Goal: Task Accomplishment & Management: Complete application form

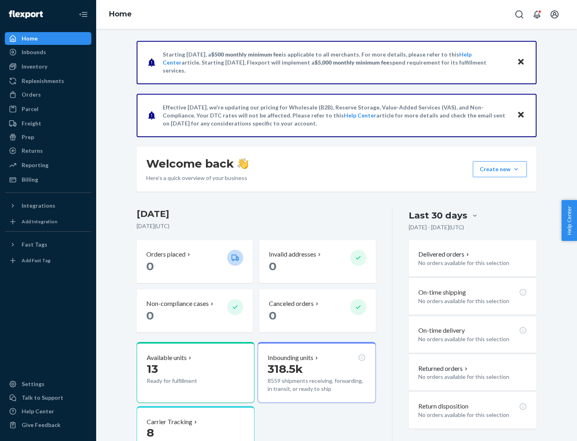
click at [516, 169] on button "Create new Create new inbound Create new order Create new product" at bounding box center [500, 169] width 54 height 16
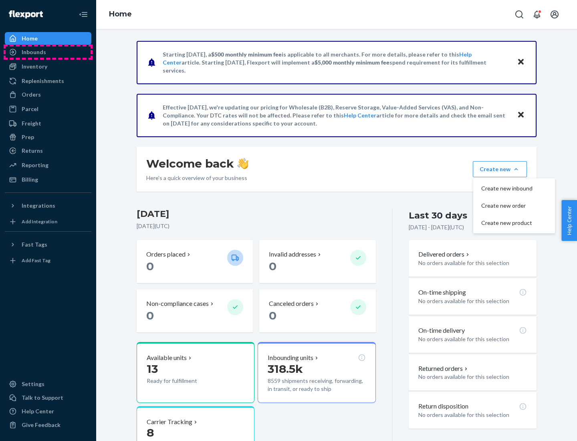
click at [48, 52] on div "Inbounds" at bounding box center [48, 52] width 85 height 11
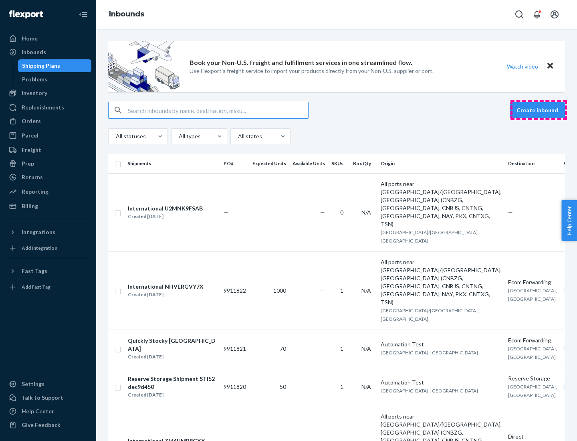
click at [539, 110] on button "Create inbound" at bounding box center [537, 110] width 55 height 16
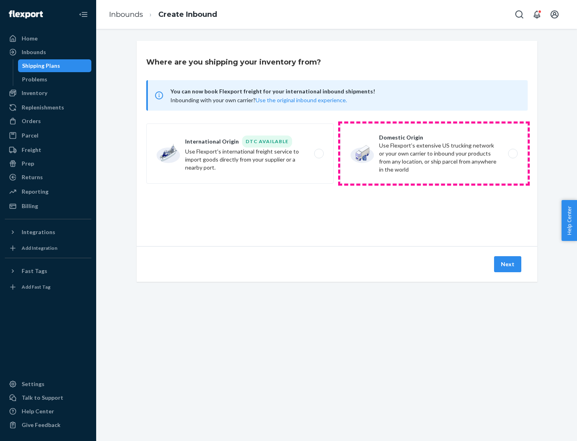
click at [434, 154] on label "Domestic Origin Use Flexport’s extensive US trucking network or your own carrie…" at bounding box center [434, 153] width 188 height 60
click at [513, 154] on input "Domestic Origin Use Flexport’s extensive US trucking network or your own carrie…" at bounding box center [515, 153] width 5 height 5
radio input "true"
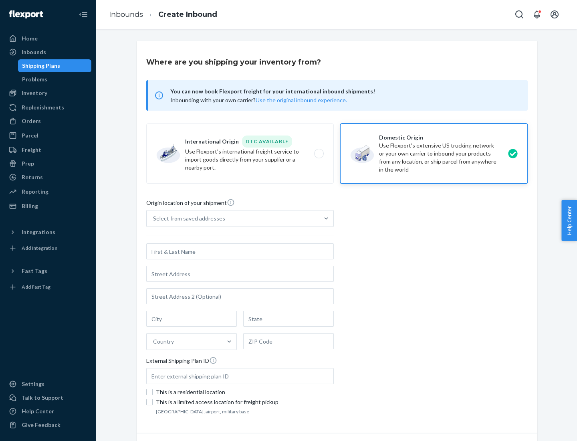
click at [187, 219] on div "Select from saved addresses" at bounding box center [189, 219] width 72 height 8
click at [154, 219] on input "Select from saved addresses" at bounding box center [153, 219] width 1 height 8
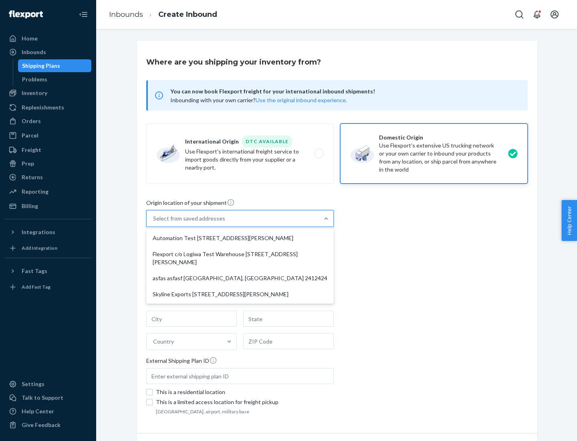
scroll to position [3, 0]
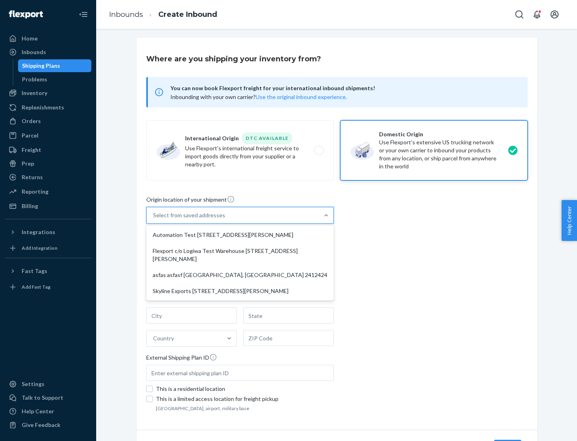
click at [240, 235] on div "Automation Test [STREET_ADDRESS][PERSON_NAME]" at bounding box center [240, 235] width 184 height 16
click at [154, 219] on input "option Automation Test [STREET_ADDRESS][PERSON_NAME] focused, 1 of 4. 4 results…" at bounding box center [153, 215] width 1 height 8
type input "Automation Test"
type input "9th Floor"
type input "[GEOGRAPHIC_DATA]"
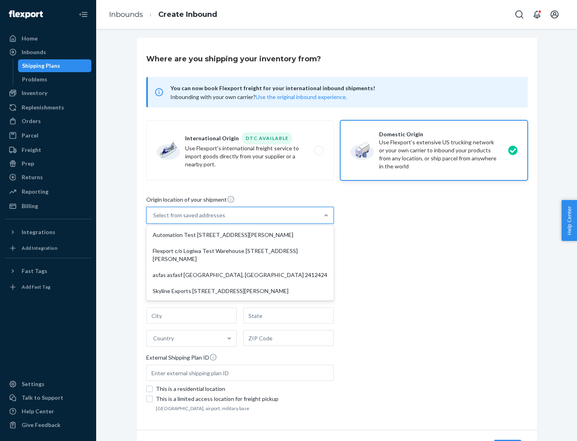
type input "CA"
type input "94104"
type input "[STREET_ADDRESS][PERSON_NAME]"
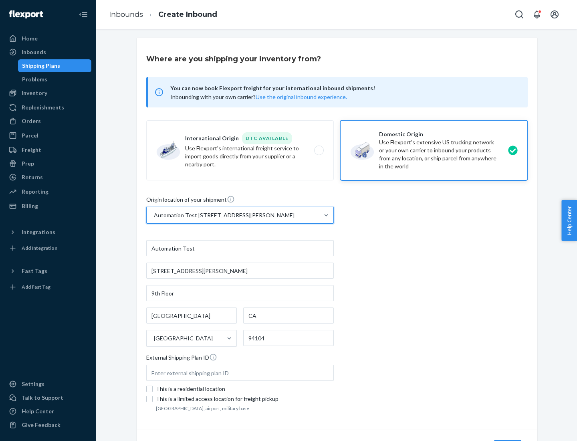
scroll to position [47, 0]
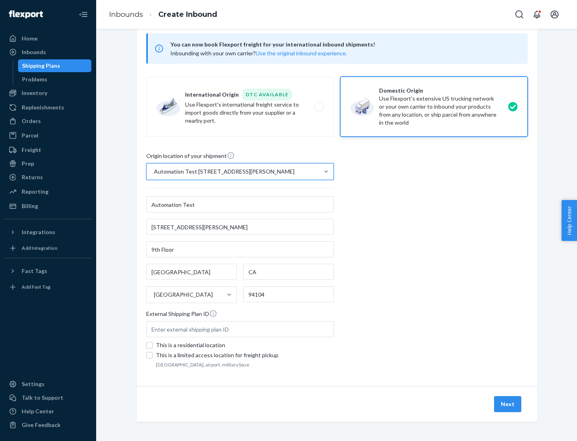
click at [508, 404] on button "Next" at bounding box center [507, 404] width 27 height 16
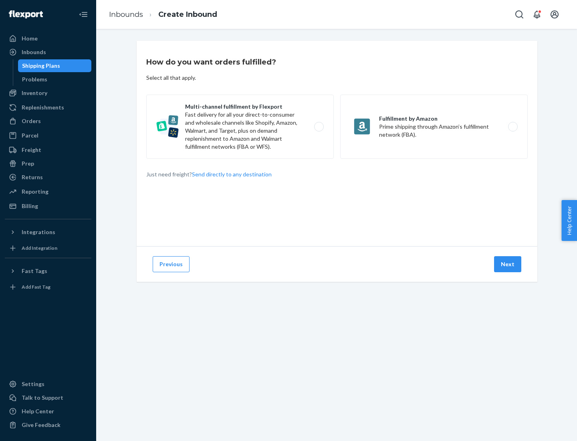
click at [240, 127] on label "Multi-channel fulfillment by Flexport Fast delivery for all your direct-to-cons…" at bounding box center [240, 127] width 188 height 64
click at [319, 127] on input "Multi-channel fulfillment by Flexport Fast delivery for all your direct-to-cons…" at bounding box center [321, 126] width 5 height 5
radio input "true"
click at [508, 264] on button "Next" at bounding box center [507, 264] width 27 height 16
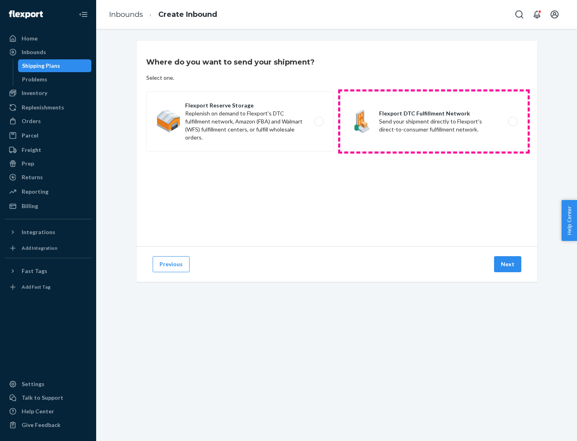
click at [434, 121] on label "Flexport DTC Fulfillment Network Send your shipment directly to Flexport's dire…" at bounding box center [434, 121] width 188 height 60
click at [513, 121] on input "Flexport DTC Fulfillment Network Send your shipment directly to Flexport's dire…" at bounding box center [515, 121] width 5 height 5
radio input "true"
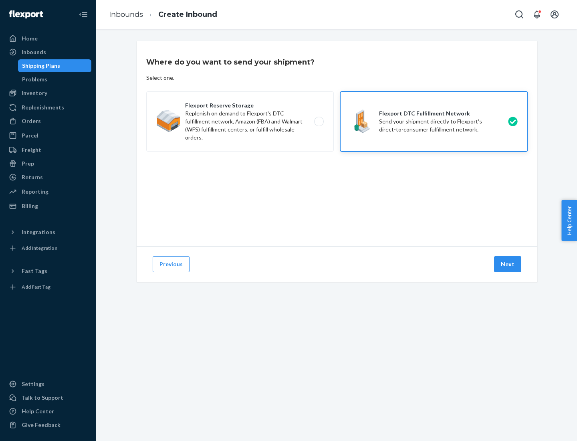
click at [508, 264] on button "Next" at bounding box center [507, 264] width 27 height 16
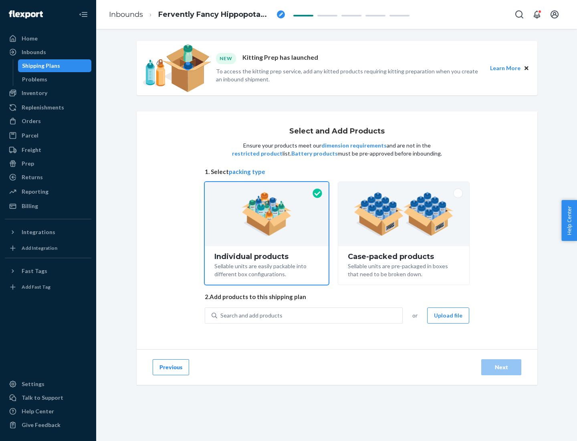
click at [404, 214] on img at bounding box center [404, 214] width 100 height 44
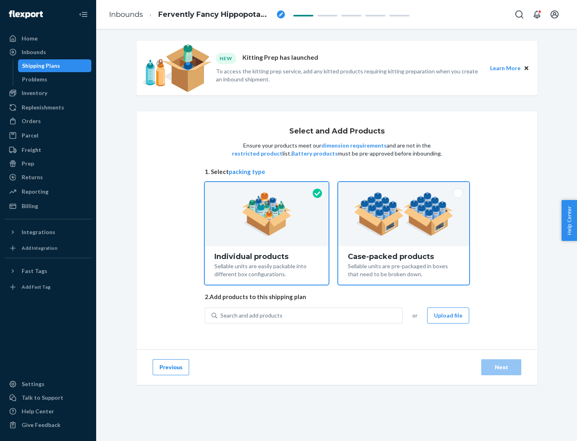
click at [404, 187] on input "Case-packed products Sellable units are pre-packaged in boxes that need to be b…" at bounding box center [403, 184] width 5 height 5
radio input "true"
radio input "false"
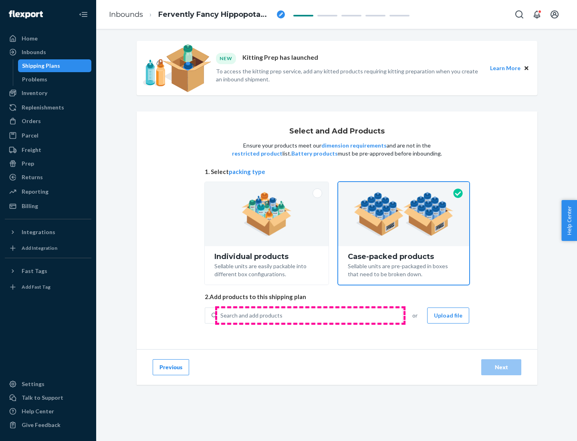
click at [310, 315] on div "Search and add products" at bounding box center [309, 315] width 185 height 14
click at [221, 315] on input "Search and add products" at bounding box center [221, 316] width 1 height 8
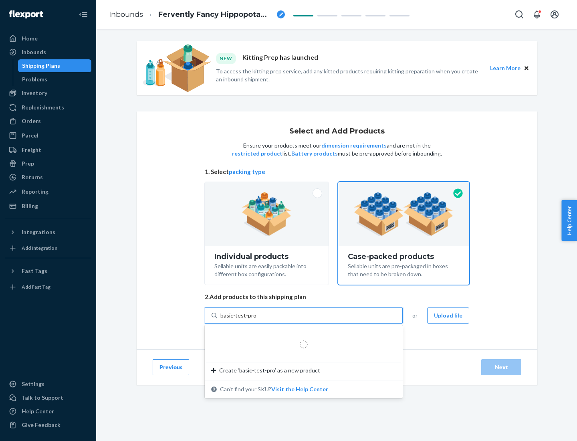
type input "basic-test-product-1"
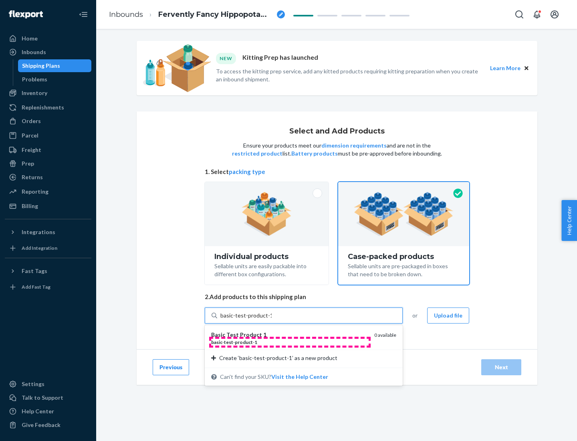
click at [290, 342] on div "basic - test - product - 1" at bounding box center [289, 342] width 157 height 7
click at [272, 320] on input "basic-test-product-1" at bounding box center [246, 316] width 51 height 8
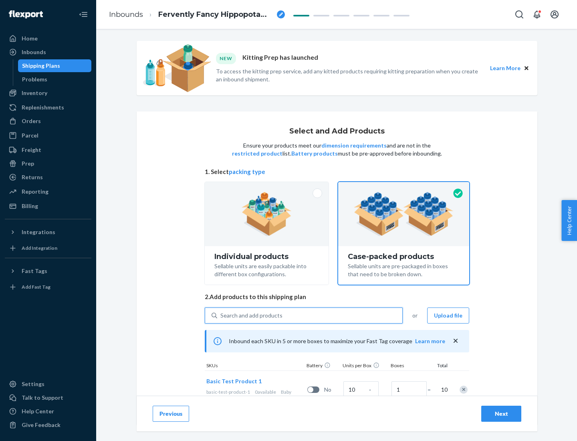
scroll to position [29, 0]
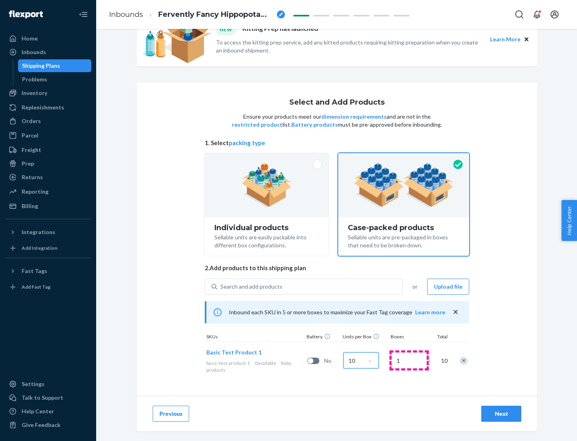
type input "10"
type input "7"
click at [502, 414] on div "Next" at bounding box center [501, 414] width 26 height 8
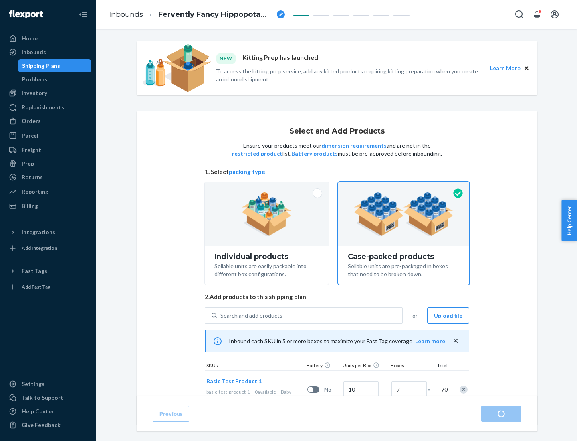
radio input "true"
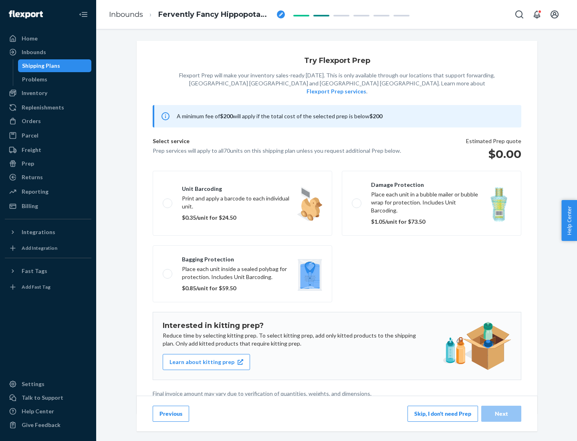
scroll to position [2, 0]
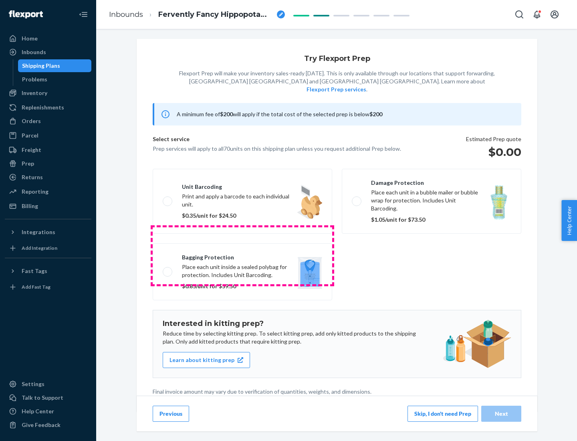
click at [243, 255] on label "Bagging protection Place each unit inside a sealed polybag for protection. Incl…" at bounding box center [243, 271] width 180 height 57
click at [168, 269] on input "Bagging protection Place each unit inside a sealed polybag for protection. Incl…" at bounding box center [165, 271] width 5 height 5
checkbox input "true"
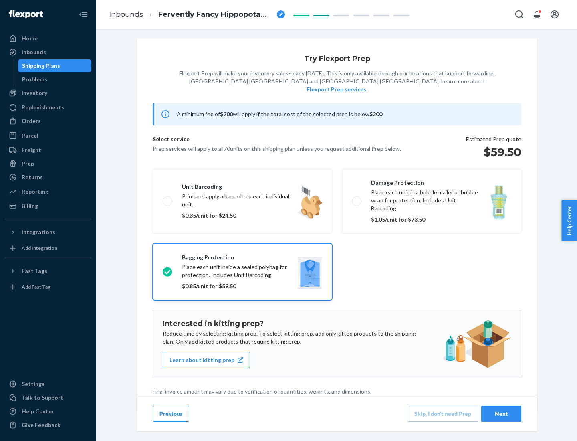
click at [502, 413] on div "Next" at bounding box center [501, 414] width 26 height 8
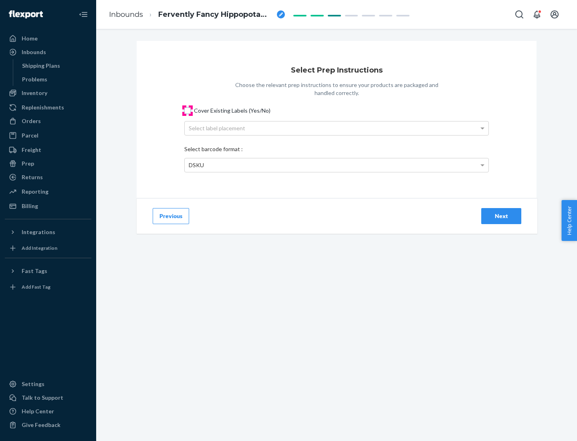
click at [188, 110] on input "Cover Existing Labels (Yes/No)" at bounding box center [187, 110] width 6 height 6
checkbox input "true"
click at [337, 128] on div "Select label placement" at bounding box center [337, 128] width 304 height 14
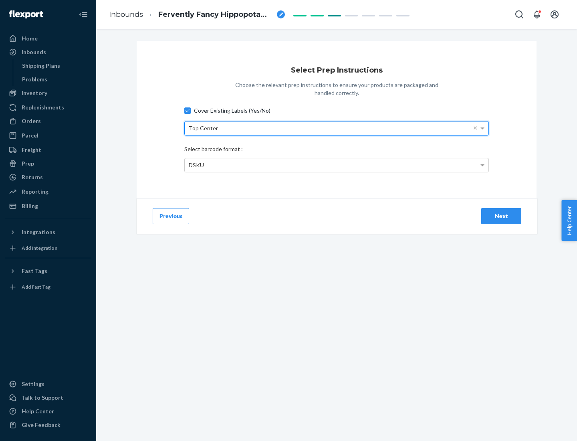
click at [337, 165] on div "DSKU" at bounding box center [337, 165] width 304 height 14
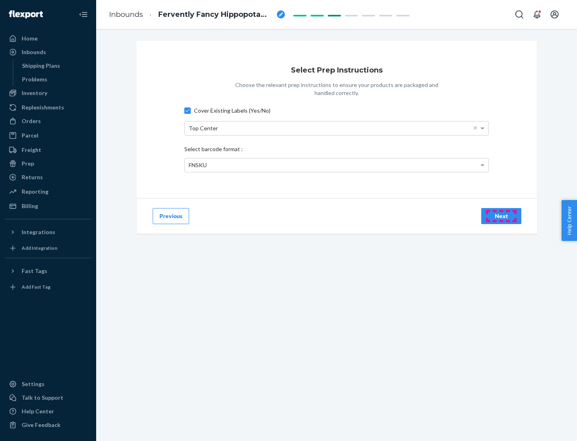
click at [502, 216] on div "Next" at bounding box center [501, 216] width 26 height 8
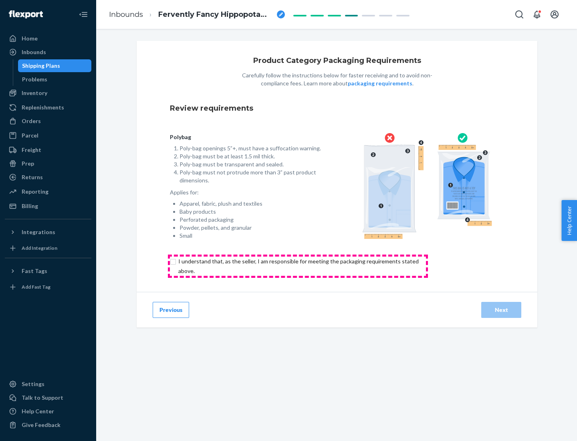
click at [298, 266] on input "checkbox" at bounding box center [303, 266] width 267 height 19
checkbox input "true"
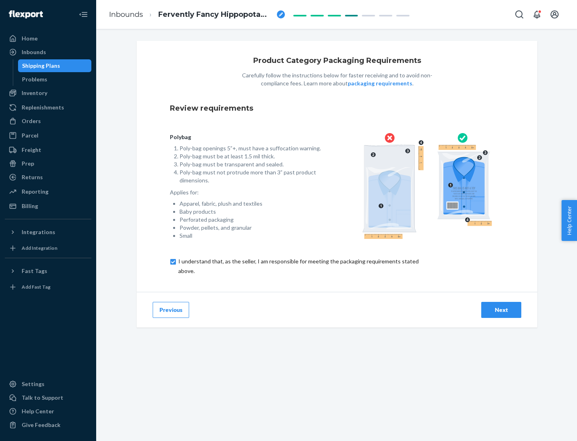
click at [502, 310] on div "Next" at bounding box center [501, 310] width 26 height 8
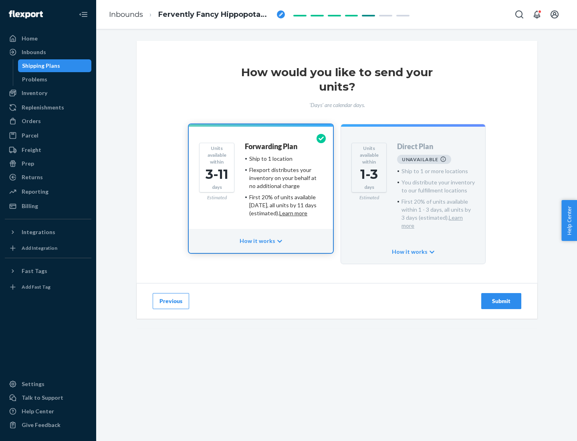
click at [272, 146] on h4 "Forwarding Plan" at bounding box center [271, 147] width 53 height 8
click at [502, 297] on div "Submit" at bounding box center [501, 301] width 26 height 8
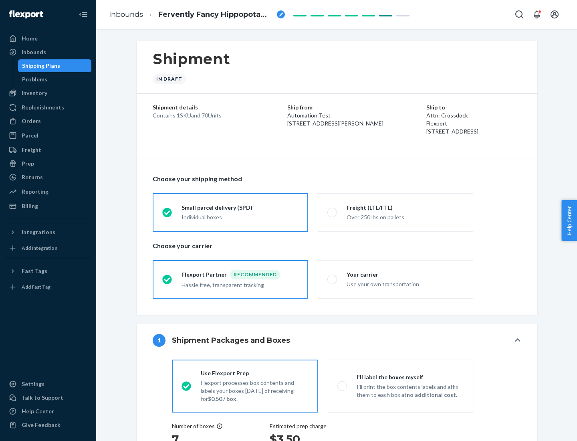
radio input "true"
radio input "false"
radio input "true"
radio input "false"
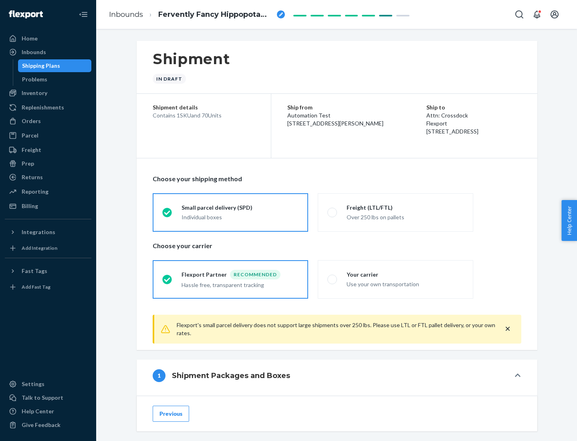
click at [240, 217] on div "Individual boxes" at bounding box center [240, 217] width 117 height 8
click at [168, 215] on input "Small parcel delivery (SPD) Individual boxes" at bounding box center [164, 212] width 5 height 5
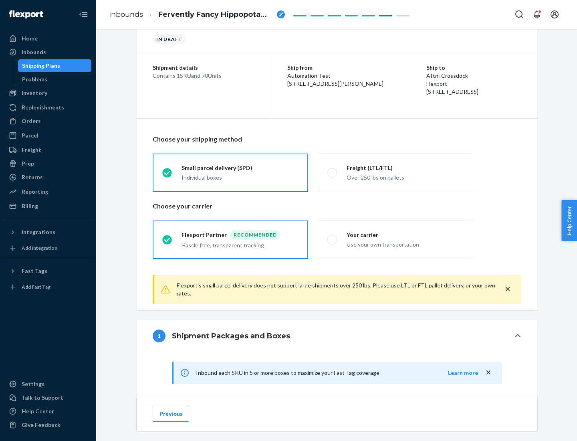
click at [240, 235] on div "Recommended" at bounding box center [255, 235] width 51 height 10
click at [168, 237] on input "Flexport Partner Recommended Hassle free, transparent tracking" at bounding box center [164, 239] width 5 height 5
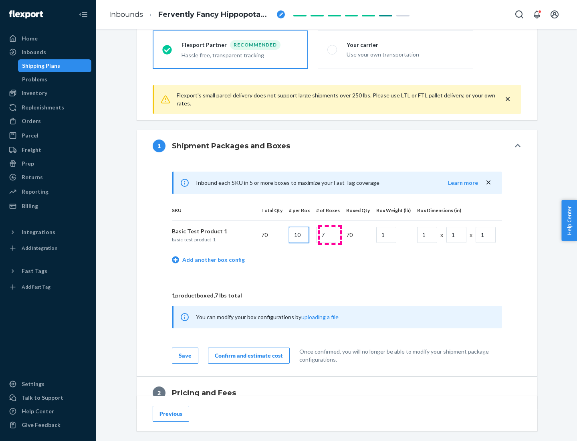
type input "10"
type input "7"
type input "1"
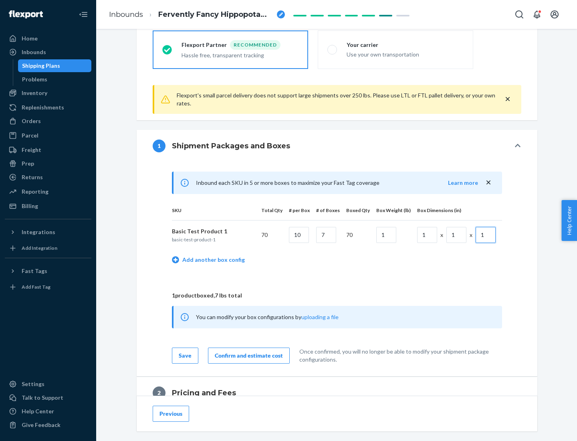
scroll to position [350, 0]
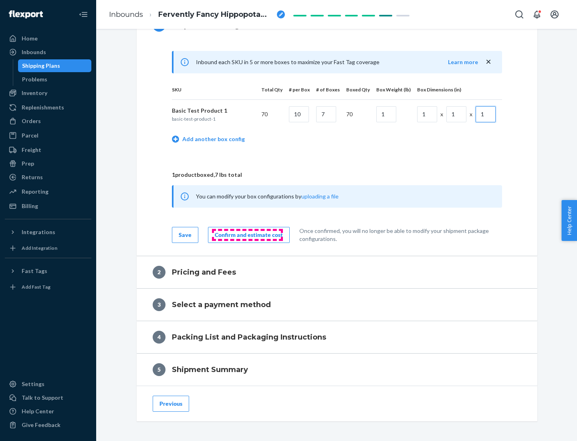
type input "1"
click at [247, 235] on div "Confirm and estimate cost" at bounding box center [249, 235] width 68 height 8
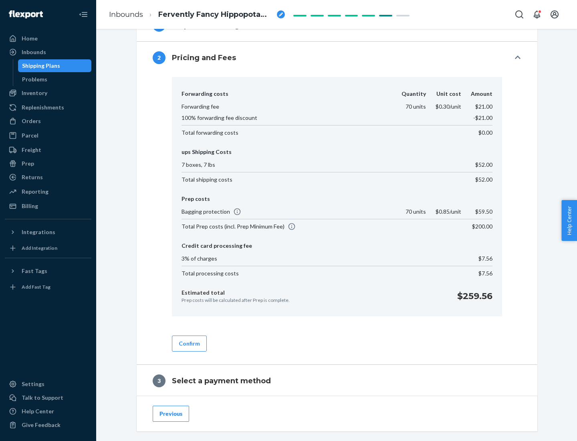
scroll to position [459, 0]
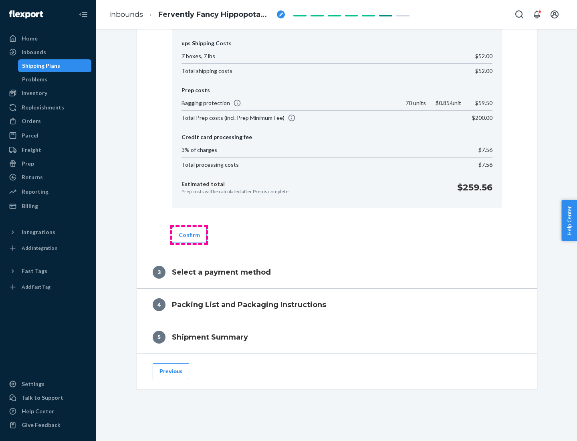
click at [189, 235] on button "Confirm" at bounding box center [189, 235] width 35 height 16
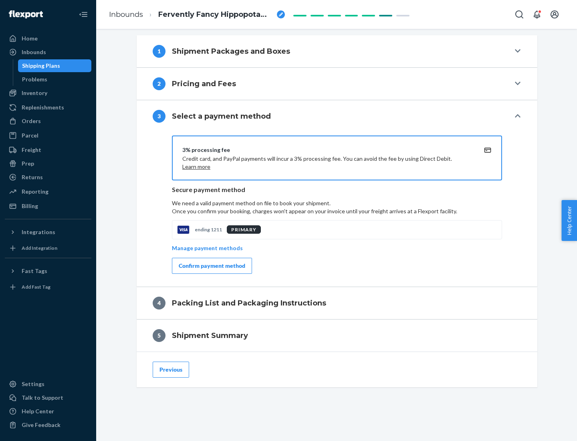
scroll to position [324, 0]
click at [211, 266] on div "Confirm payment method" at bounding box center [212, 266] width 67 height 8
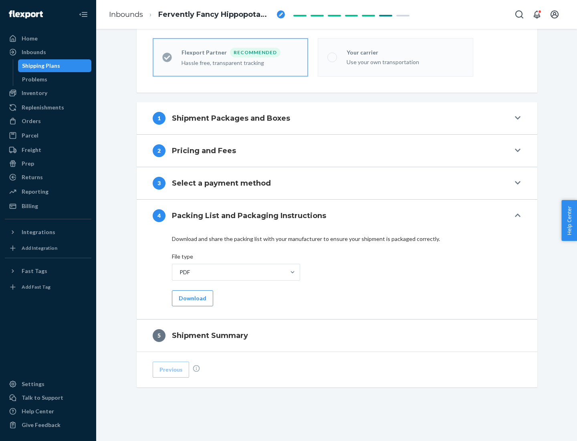
click at [192, 298] on button "Download" at bounding box center [192, 298] width 41 height 16
